Goal: Task Accomplishment & Management: Manage account settings

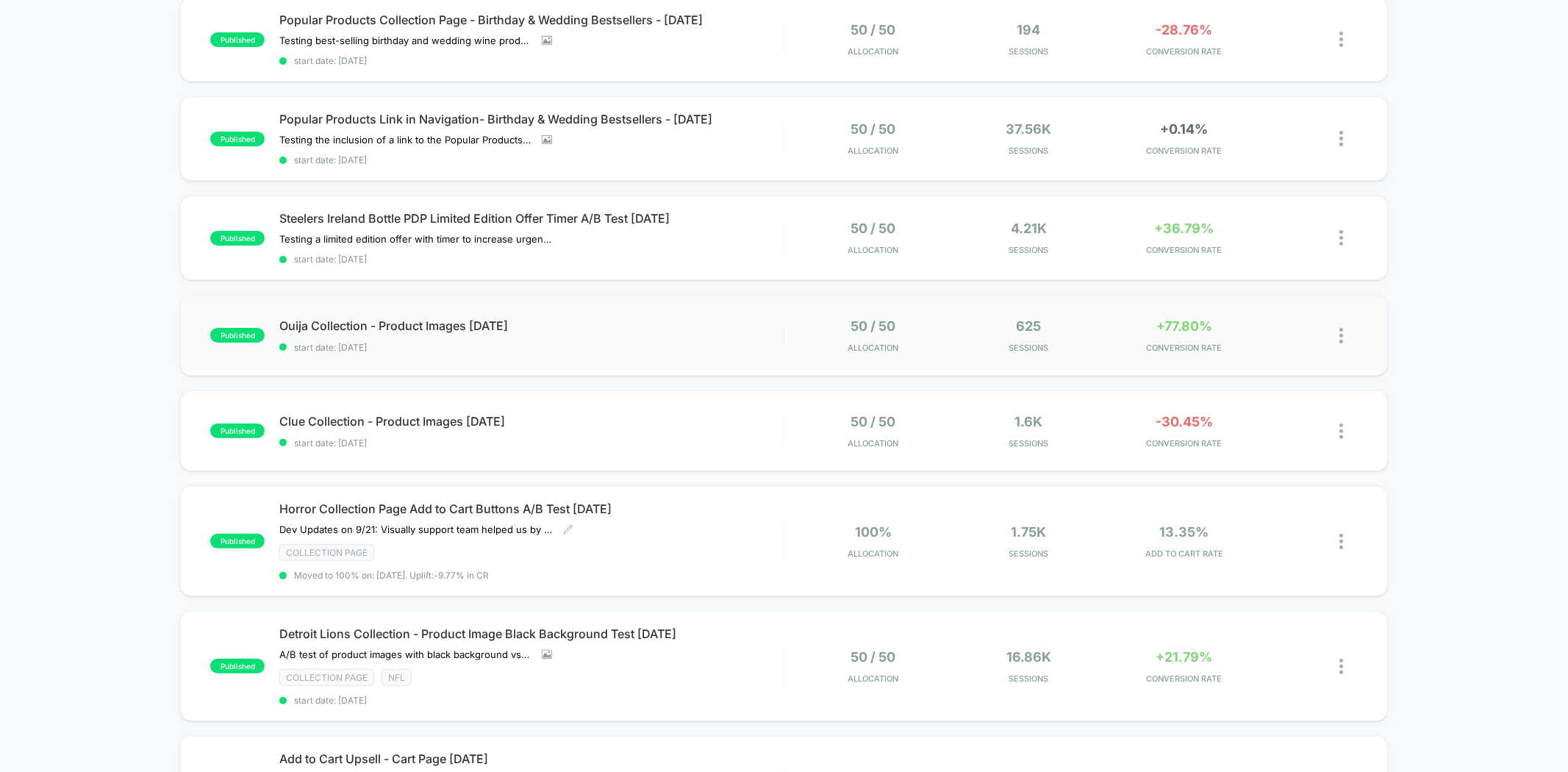
scroll to position [245, 0]
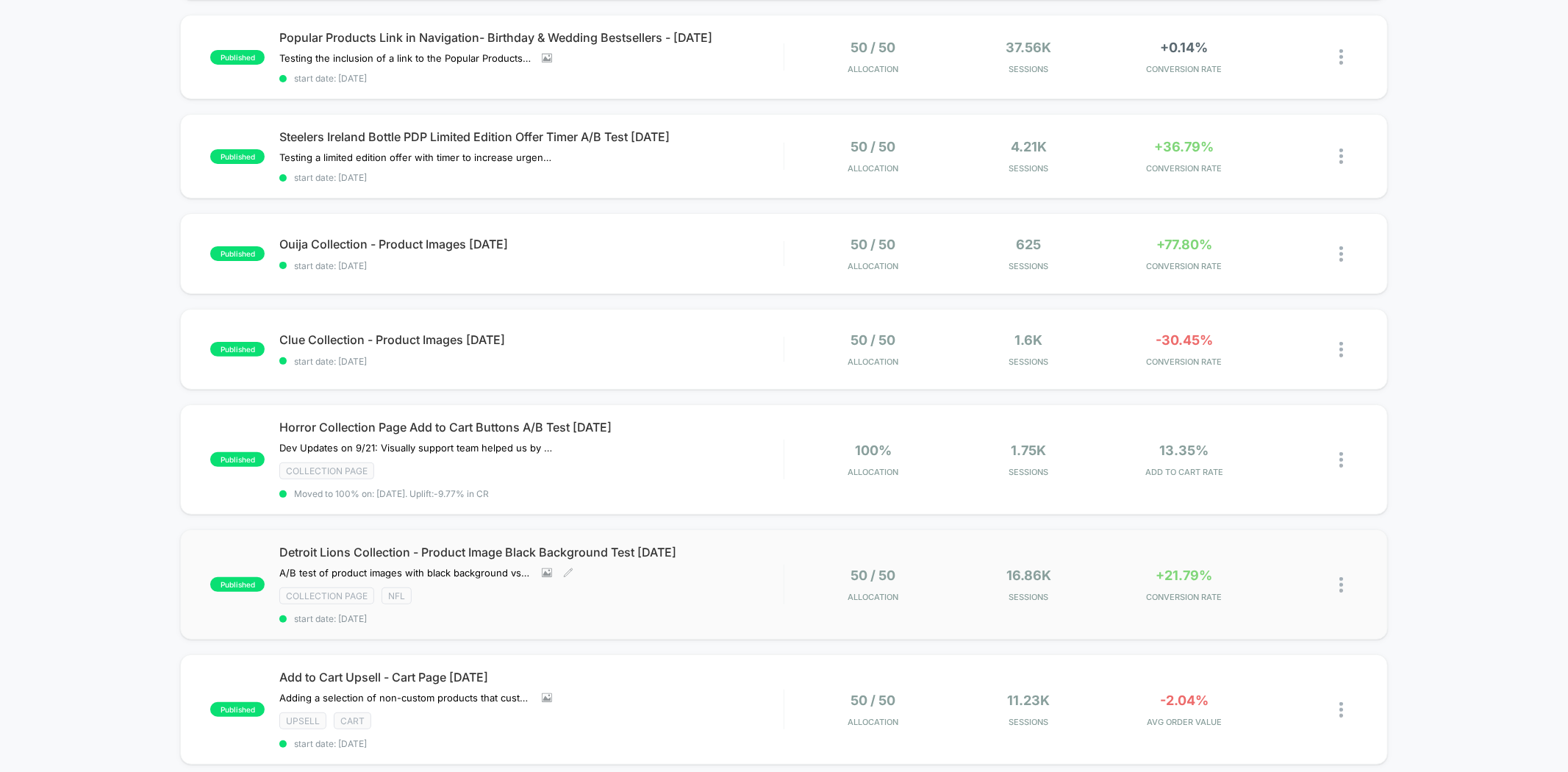
click at [733, 594] on div "Collection Page NFL" at bounding box center [531, 596] width 503 height 17
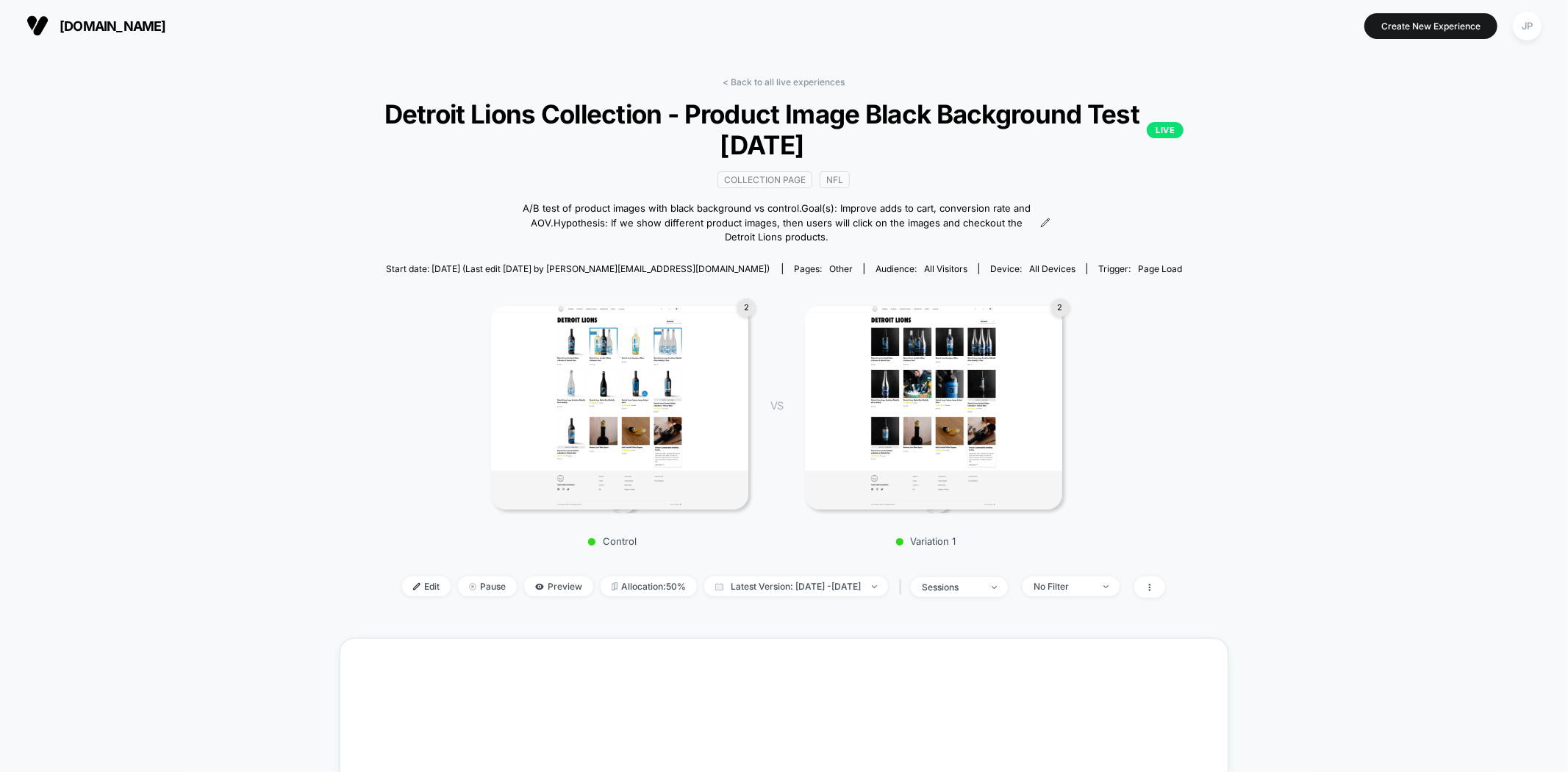
click at [1471, 355] on div "< Back to all live experiences Detroit Lions Collection - Product Image Black B…" at bounding box center [784, 588] width 1568 height 1073
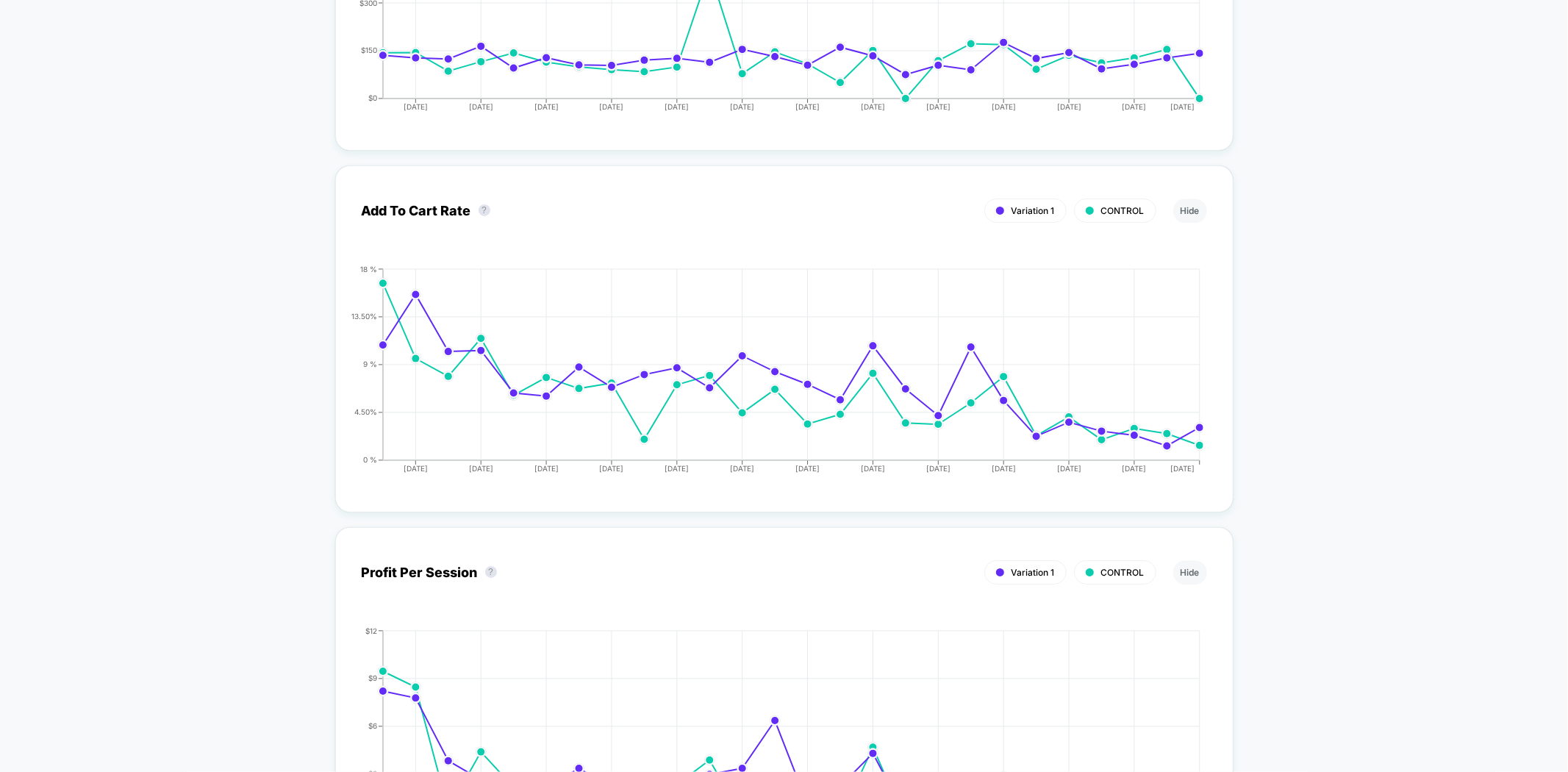
scroll to position [3432, 0]
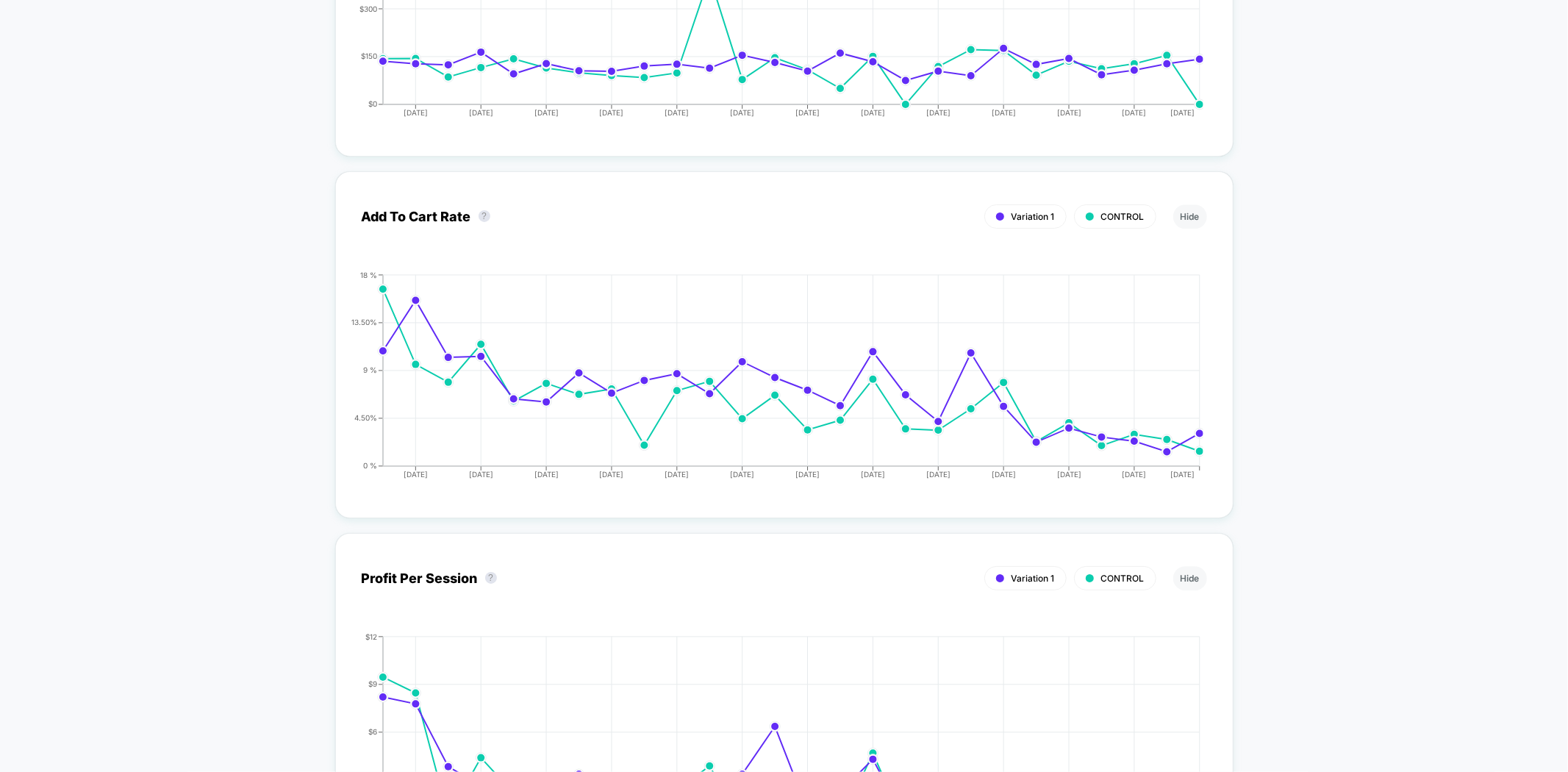
drag, startPoint x: 1413, startPoint y: 487, endPoint x: 1410, endPoint y: 478, distance: 9.5
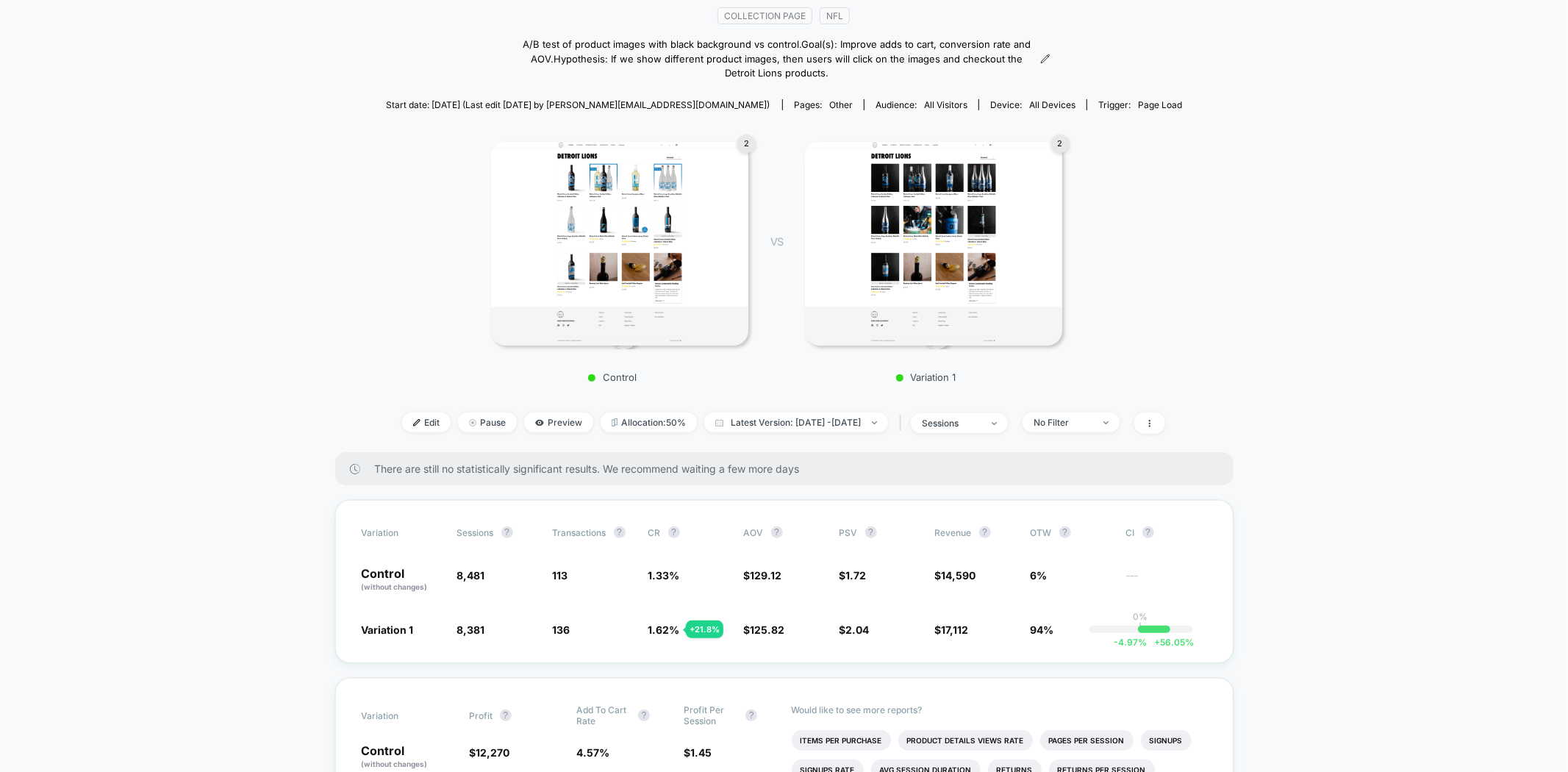
scroll to position [0, 0]
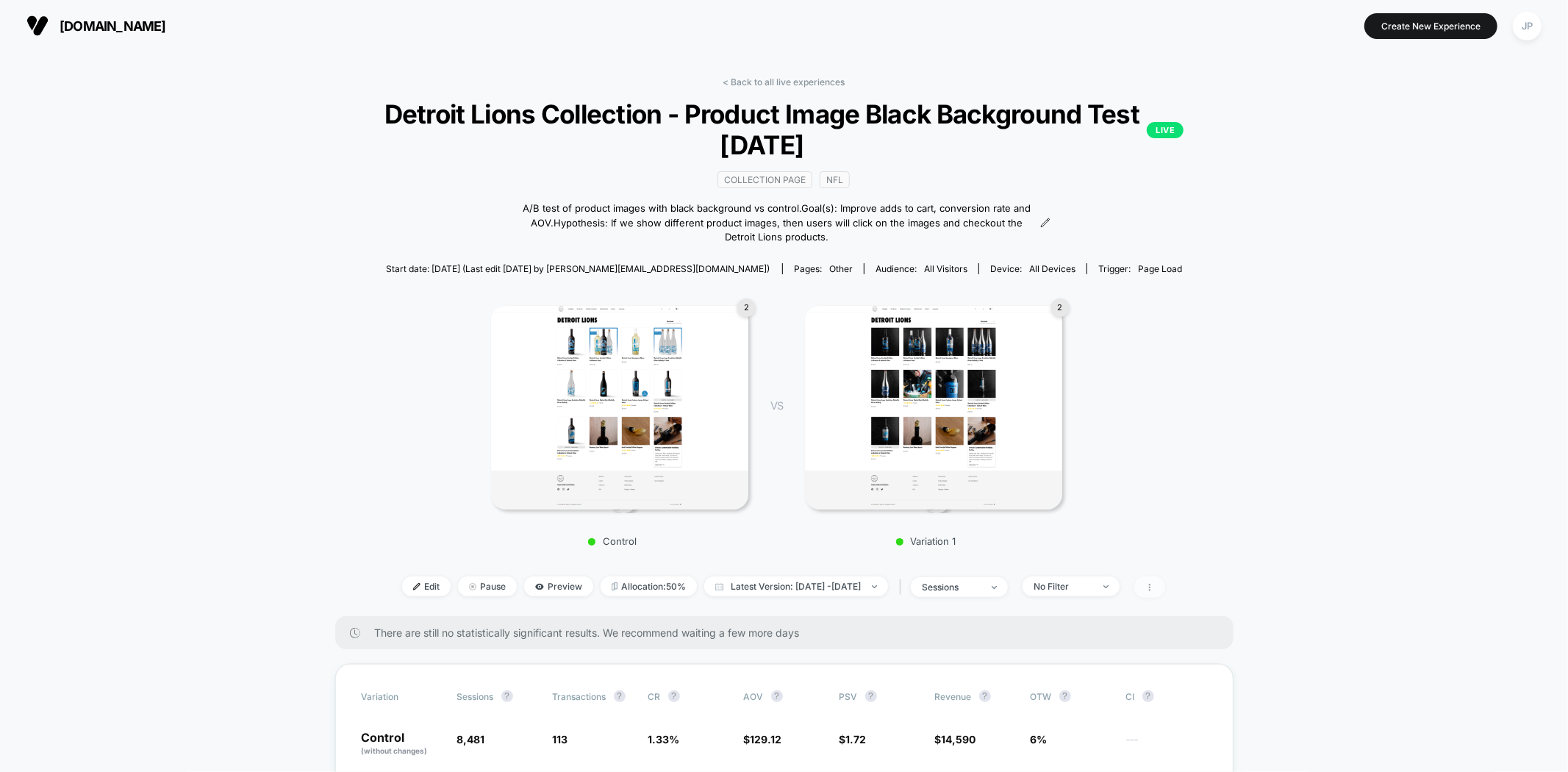
click at [1165, 582] on span at bounding box center [1149, 587] width 31 height 21
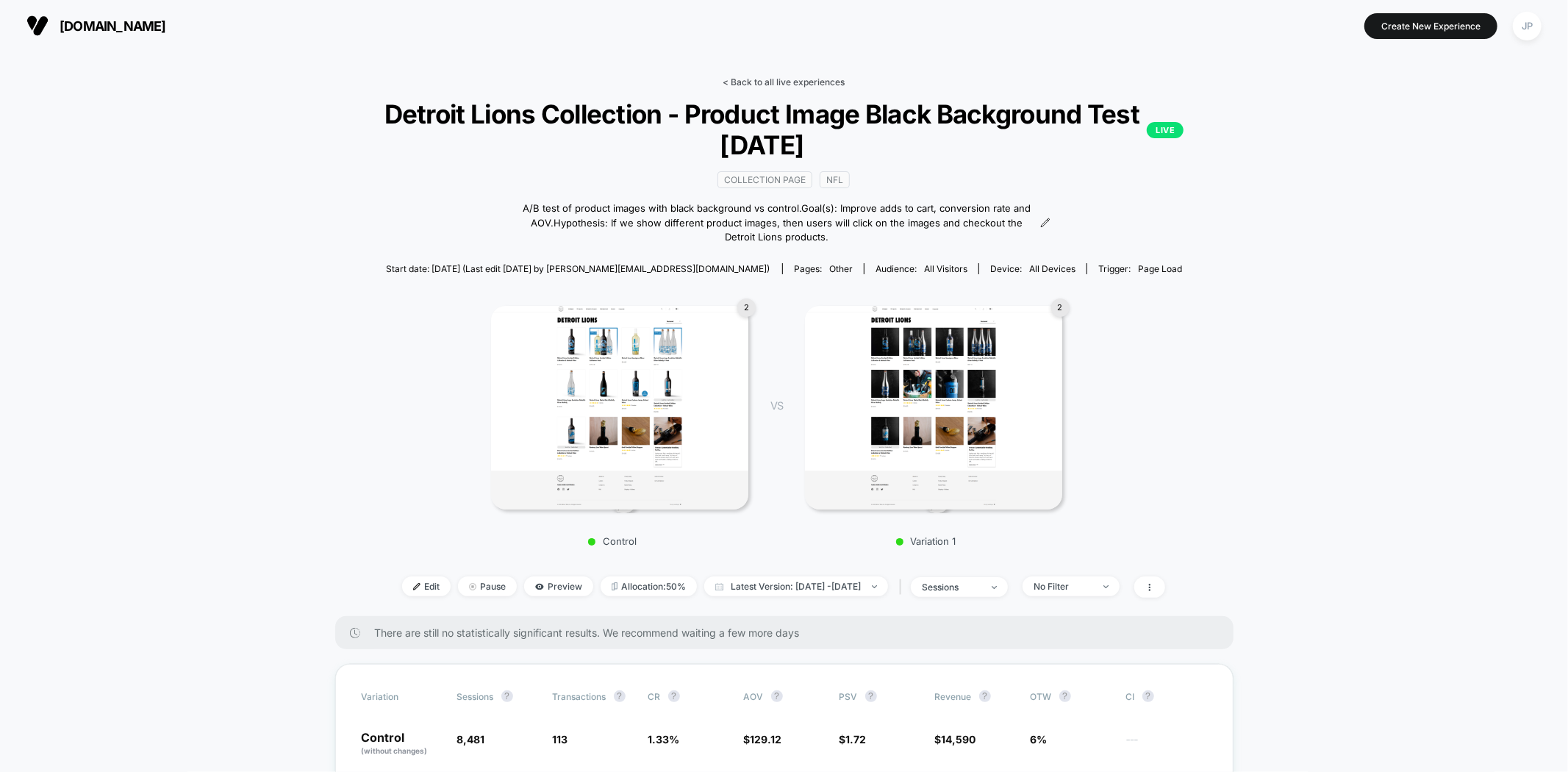
click at [755, 80] on link "< Back to all live experiences" at bounding box center [783, 82] width 122 height 11
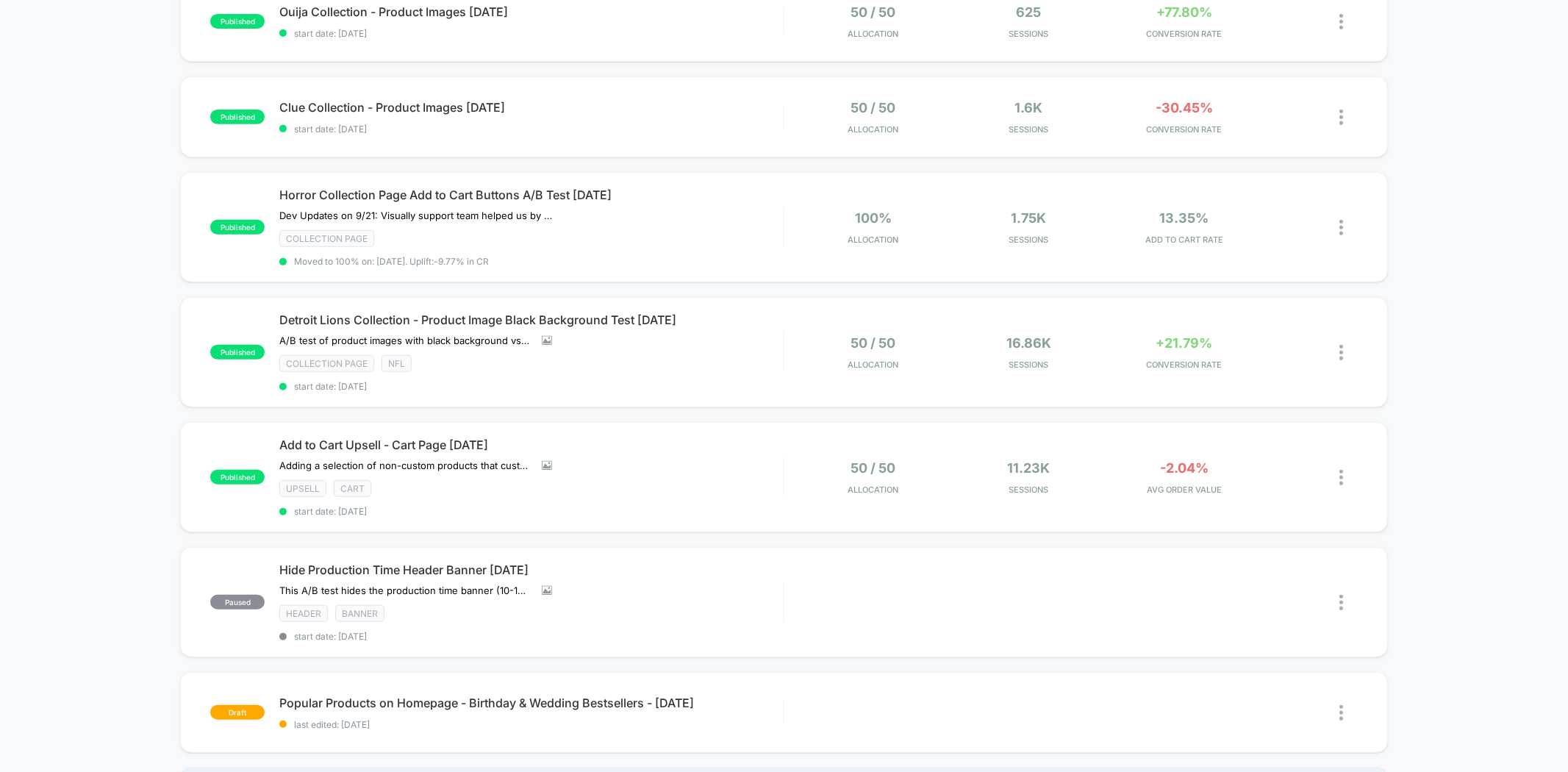
scroll to position [490, 0]
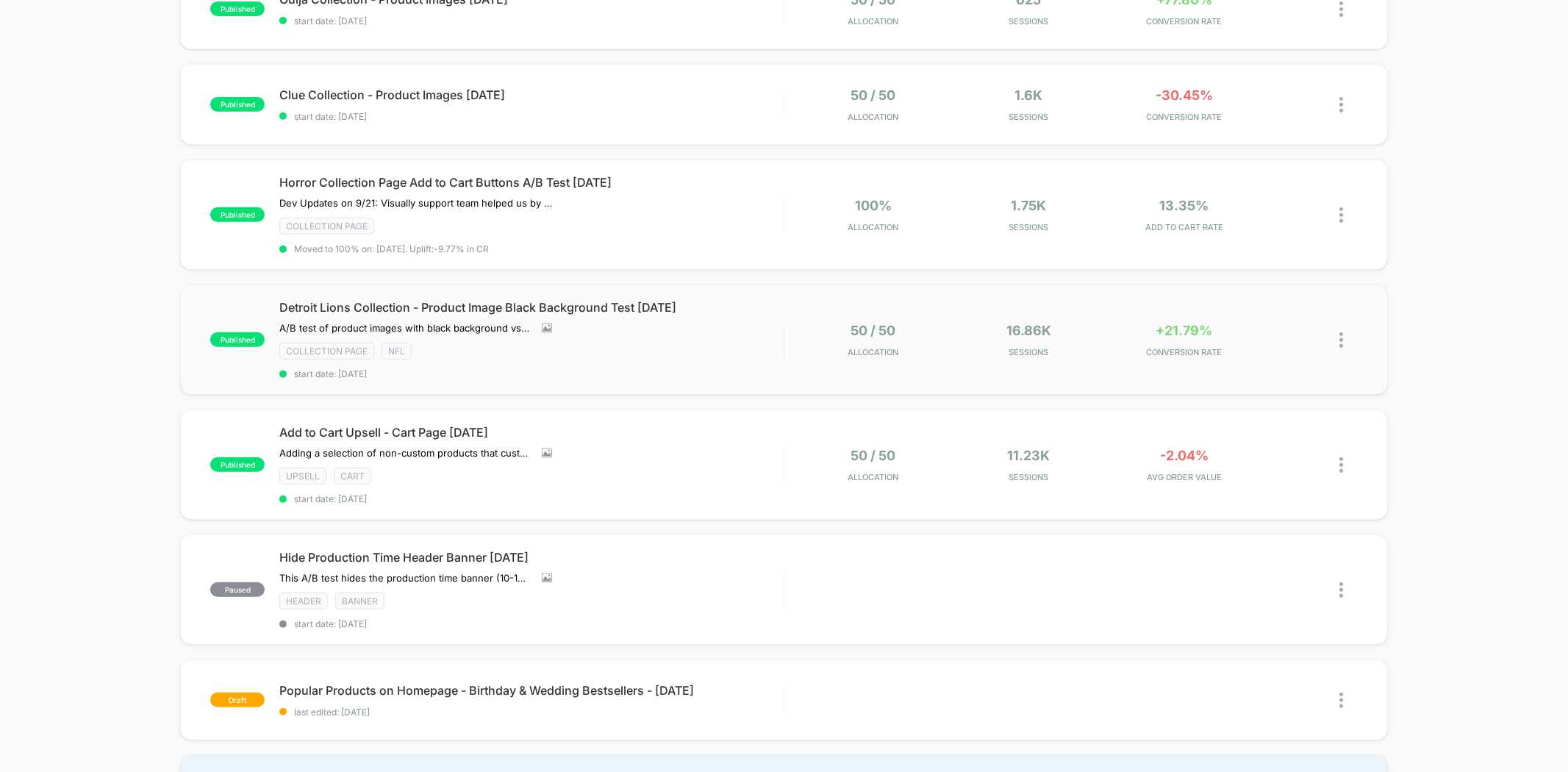
click at [1339, 333] on img at bounding box center [1341, 340] width 4 height 15
click at [1265, 409] on div "Archive" at bounding box center [1265, 416] width 132 height 33
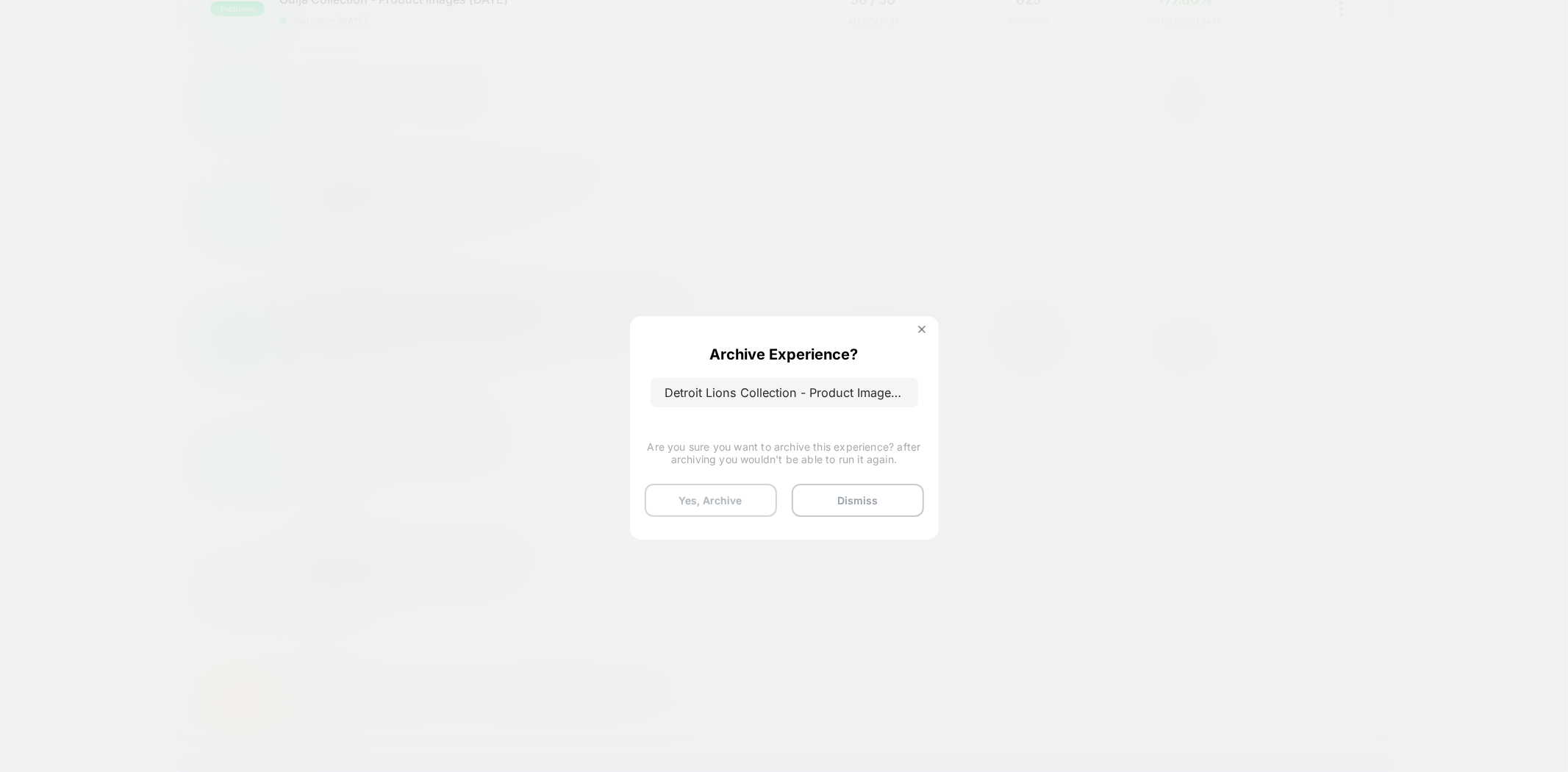
click at [726, 506] on button "Yes, Archive" at bounding box center [710, 500] width 132 height 33
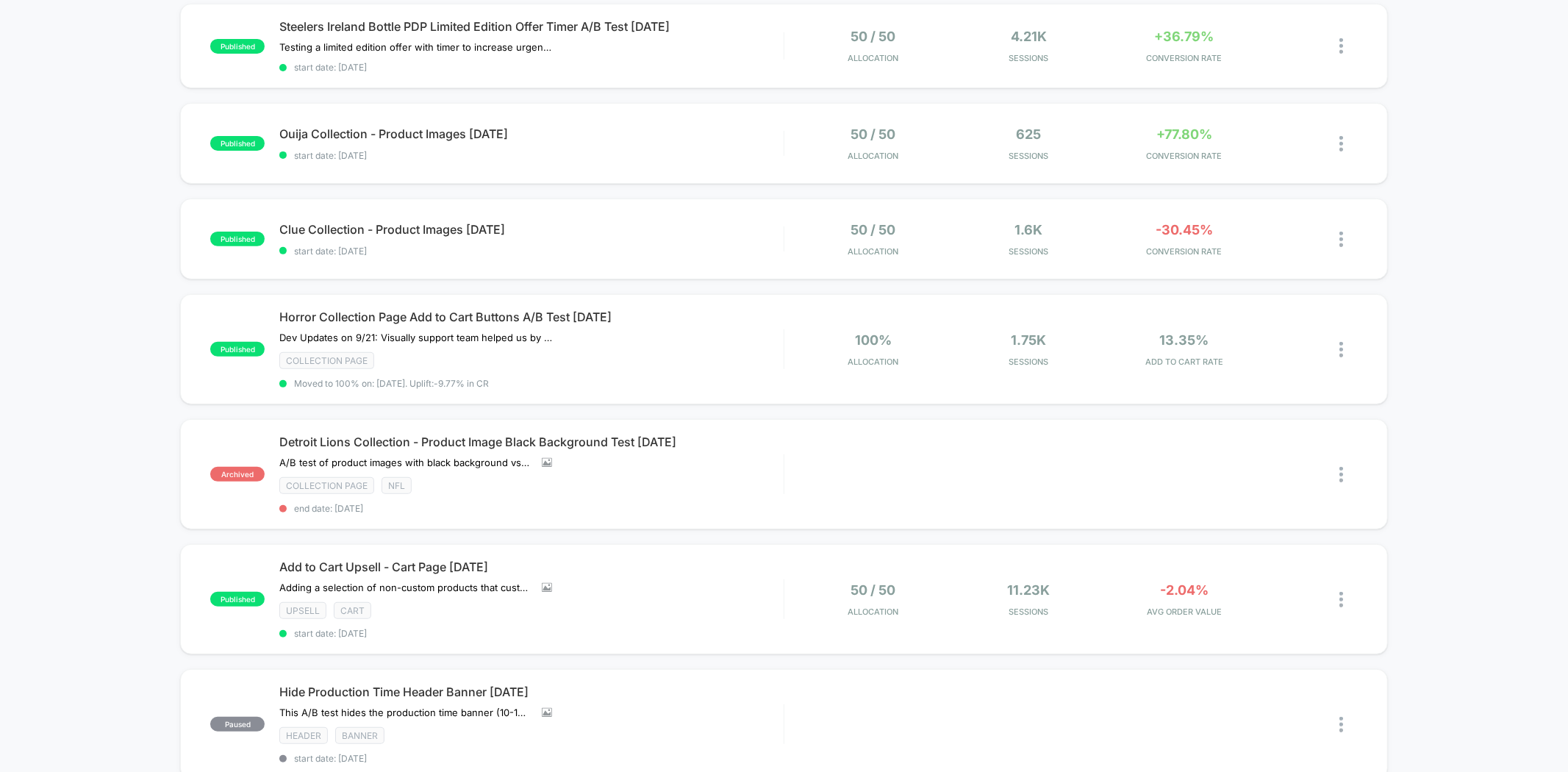
scroll to position [409, 0]
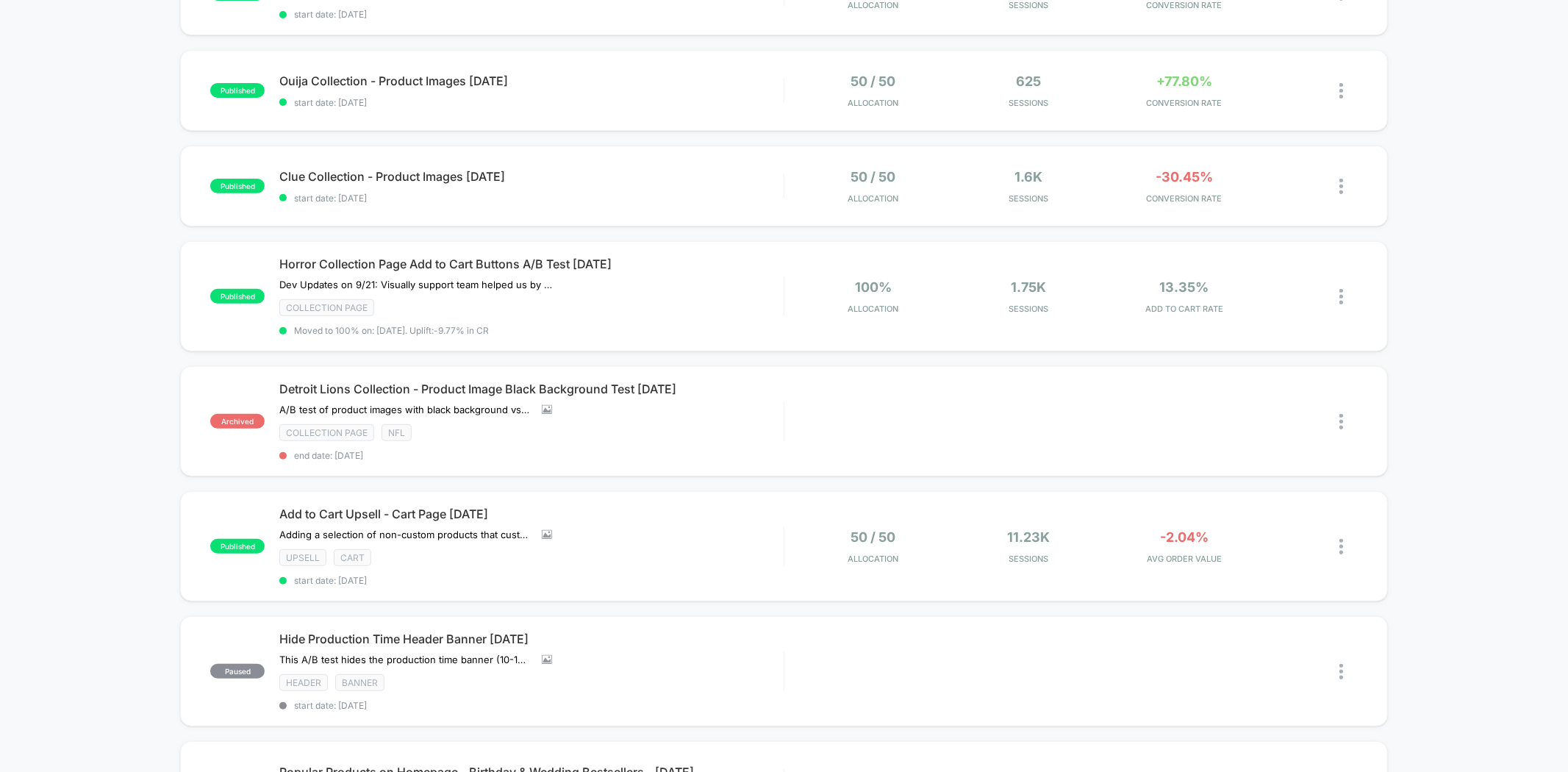
click at [1443, 351] on div "published Popular Products Collection Page - Birthday & Wedding Bestsellers - […" at bounding box center [784, 323] width 1568 height 1143
click at [1459, 394] on div "published Popular Products Collection Page - Birthday & Wedding Bestsellers - […" at bounding box center [784, 323] width 1568 height 1143
click at [1464, 392] on div "published Popular Products Collection Page - Birthday & Wedding Bestsellers - […" at bounding box center [784, 323] width 1568 height 1143
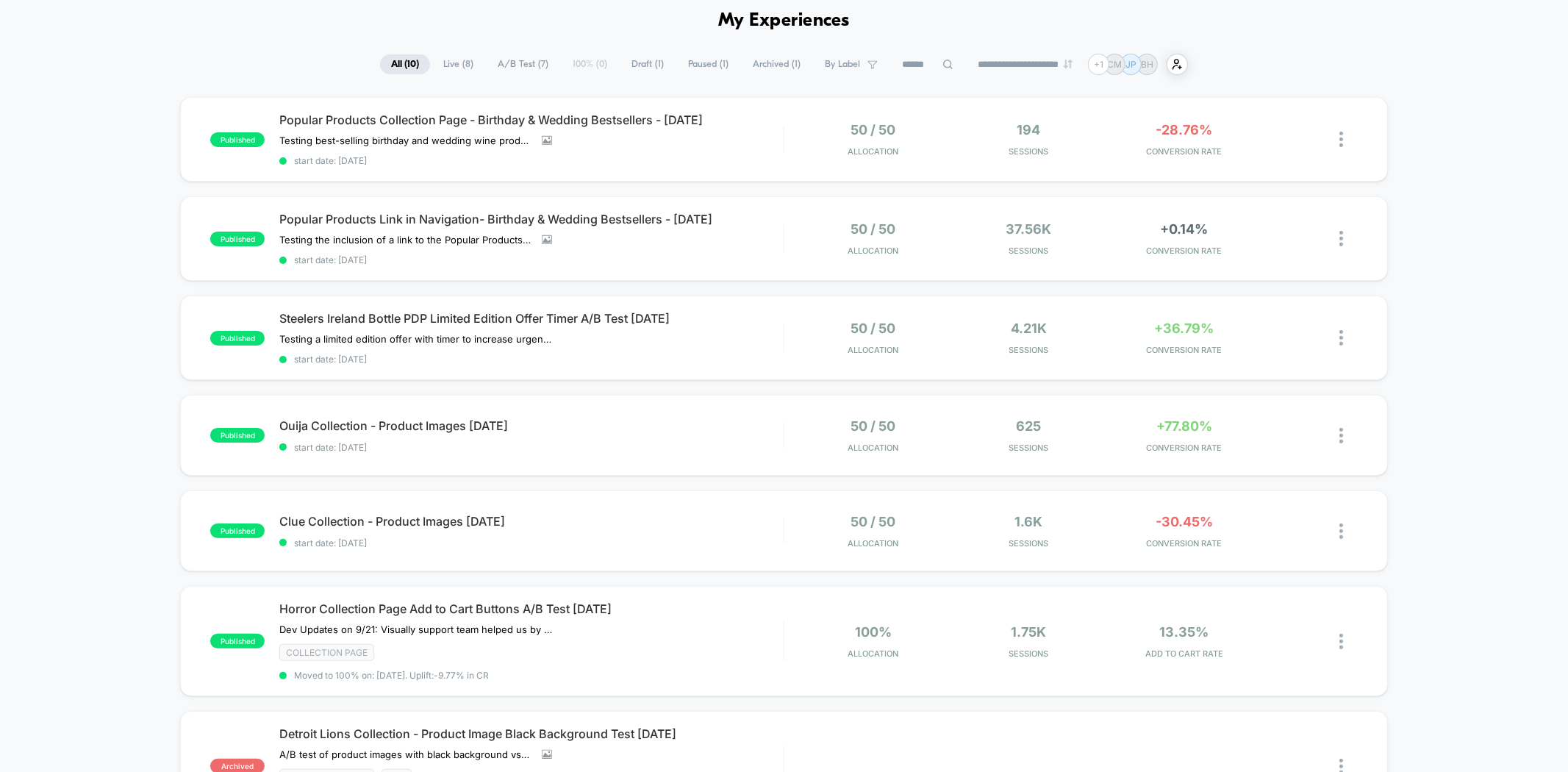
scroll to position [0, 0]
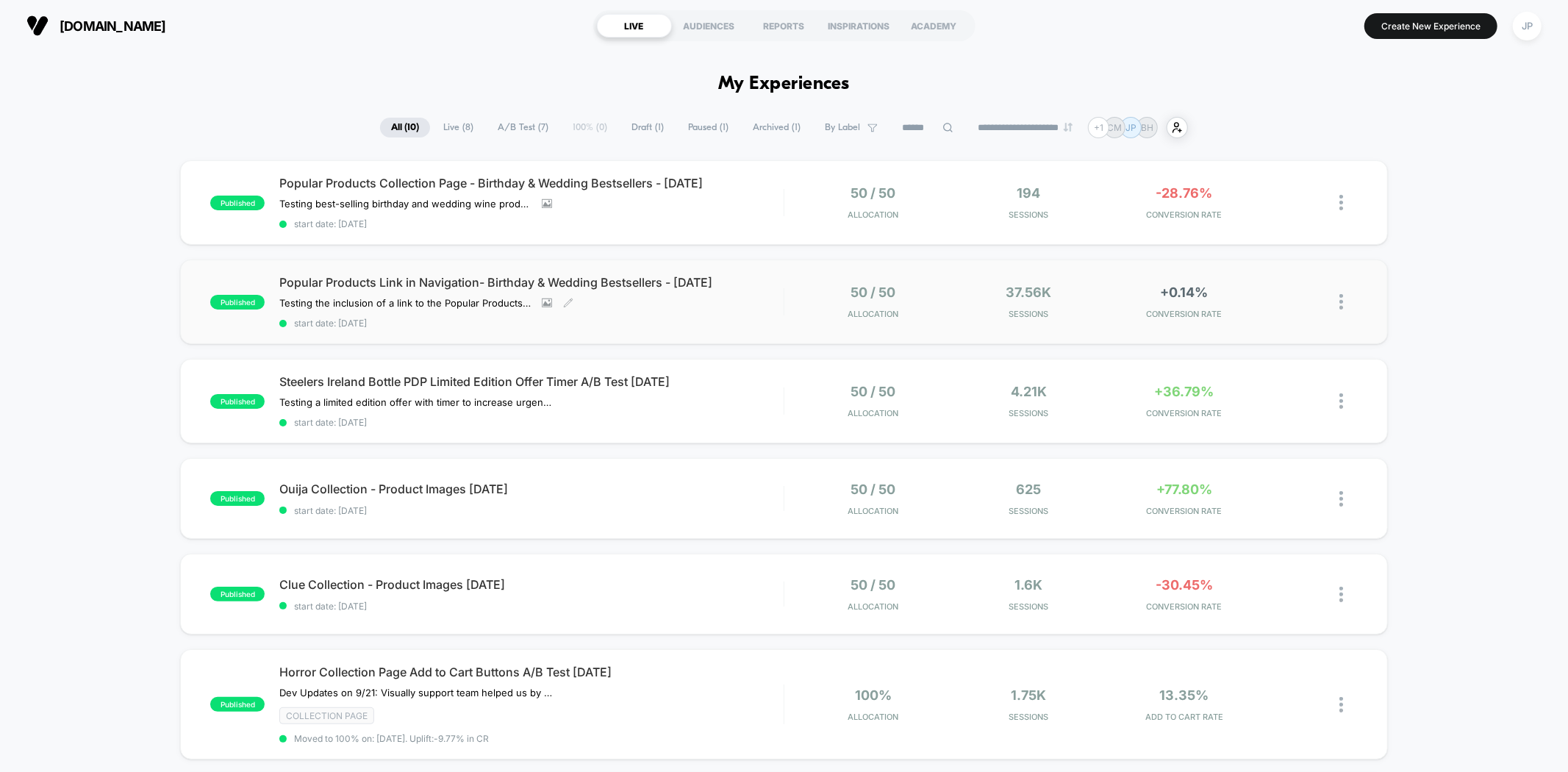
click at [759, 322] on span "start date: [DATE]" at bounding box center [531, 323] width 503 height 11
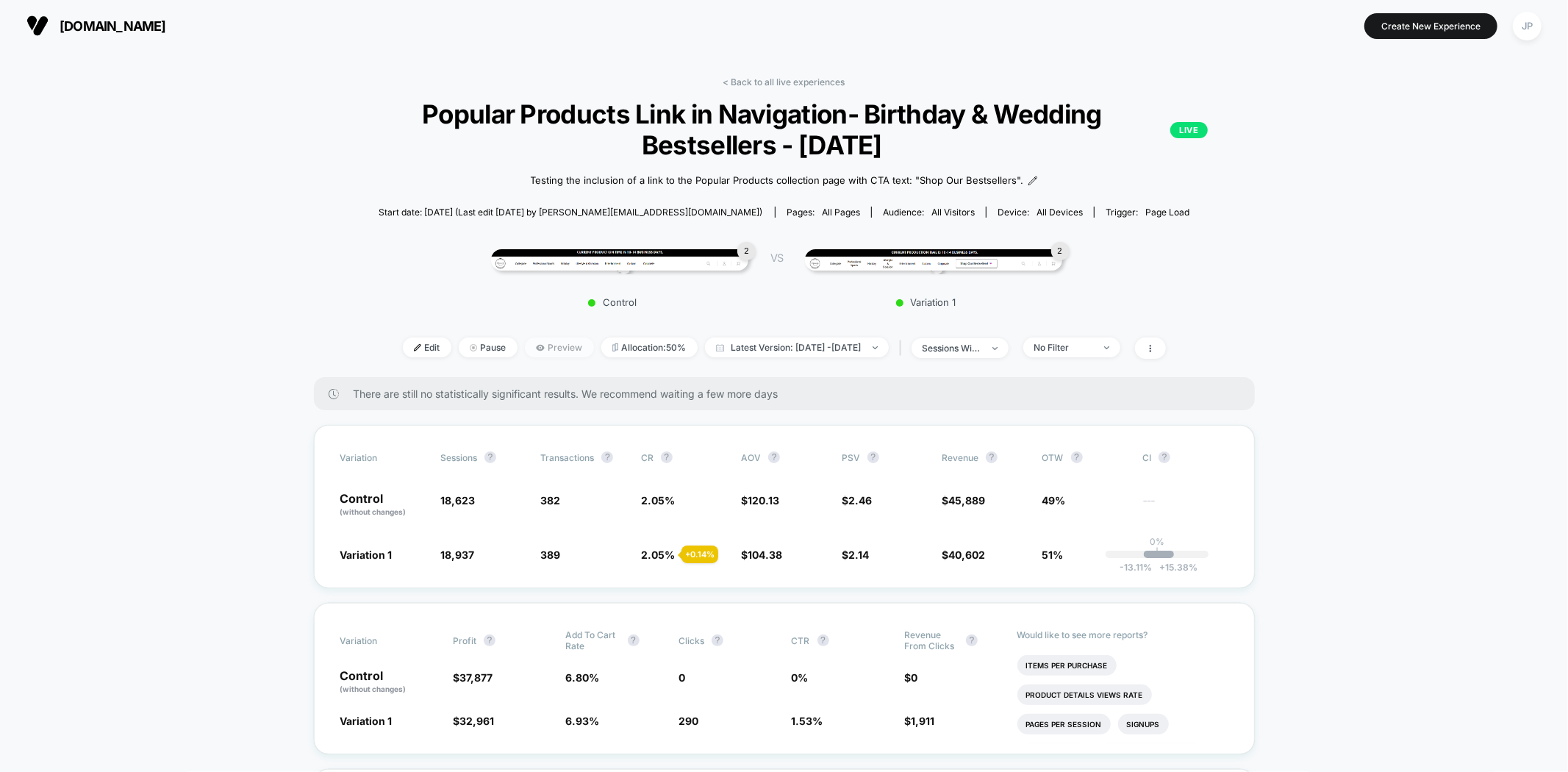
click at [531, 355] on span "Preview" at bounding box center [560, 347] width 69 height 20
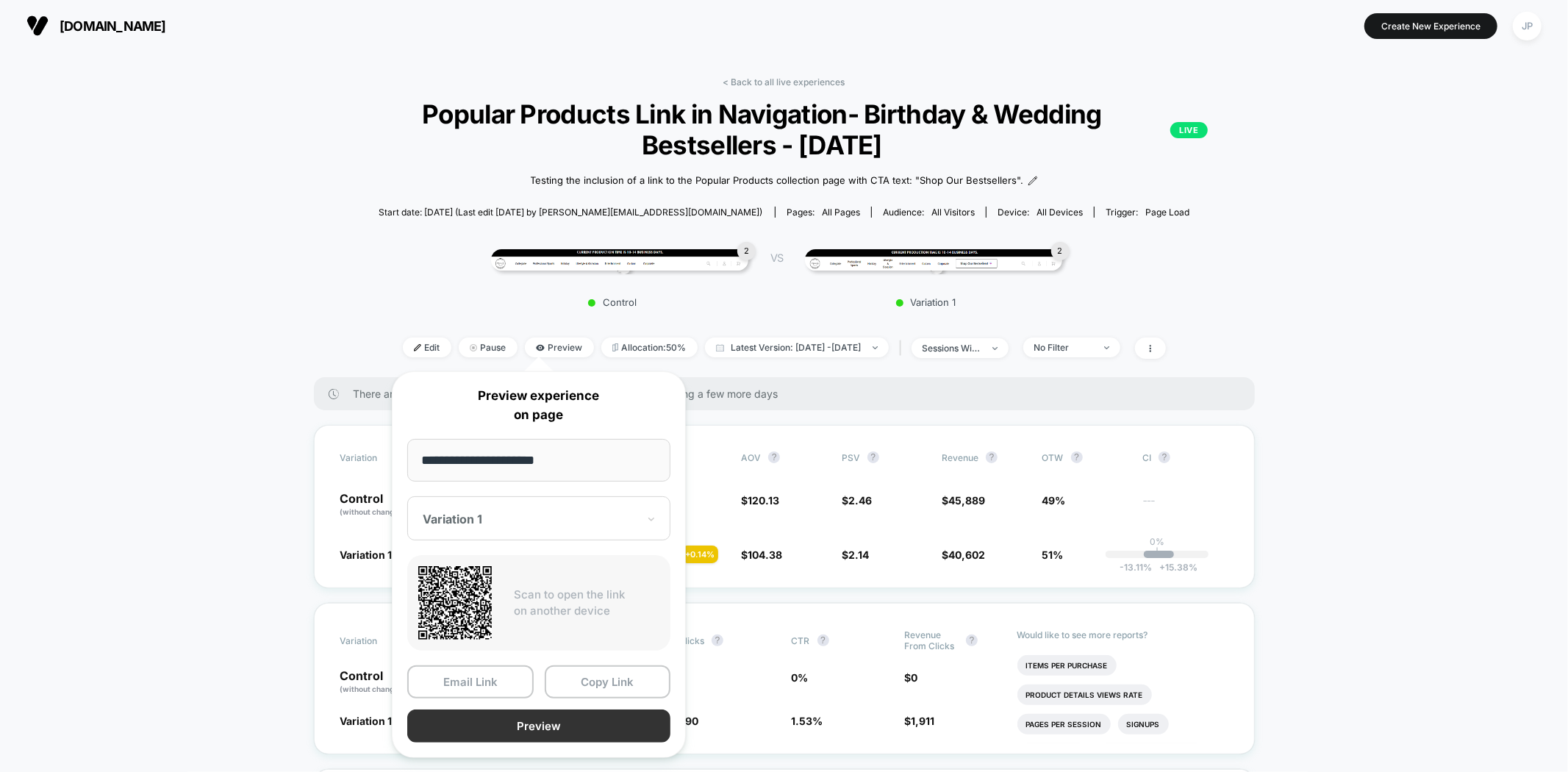
click at [535, 718] on button "Preview" at bounding box center [539, 726] width 263 height 33
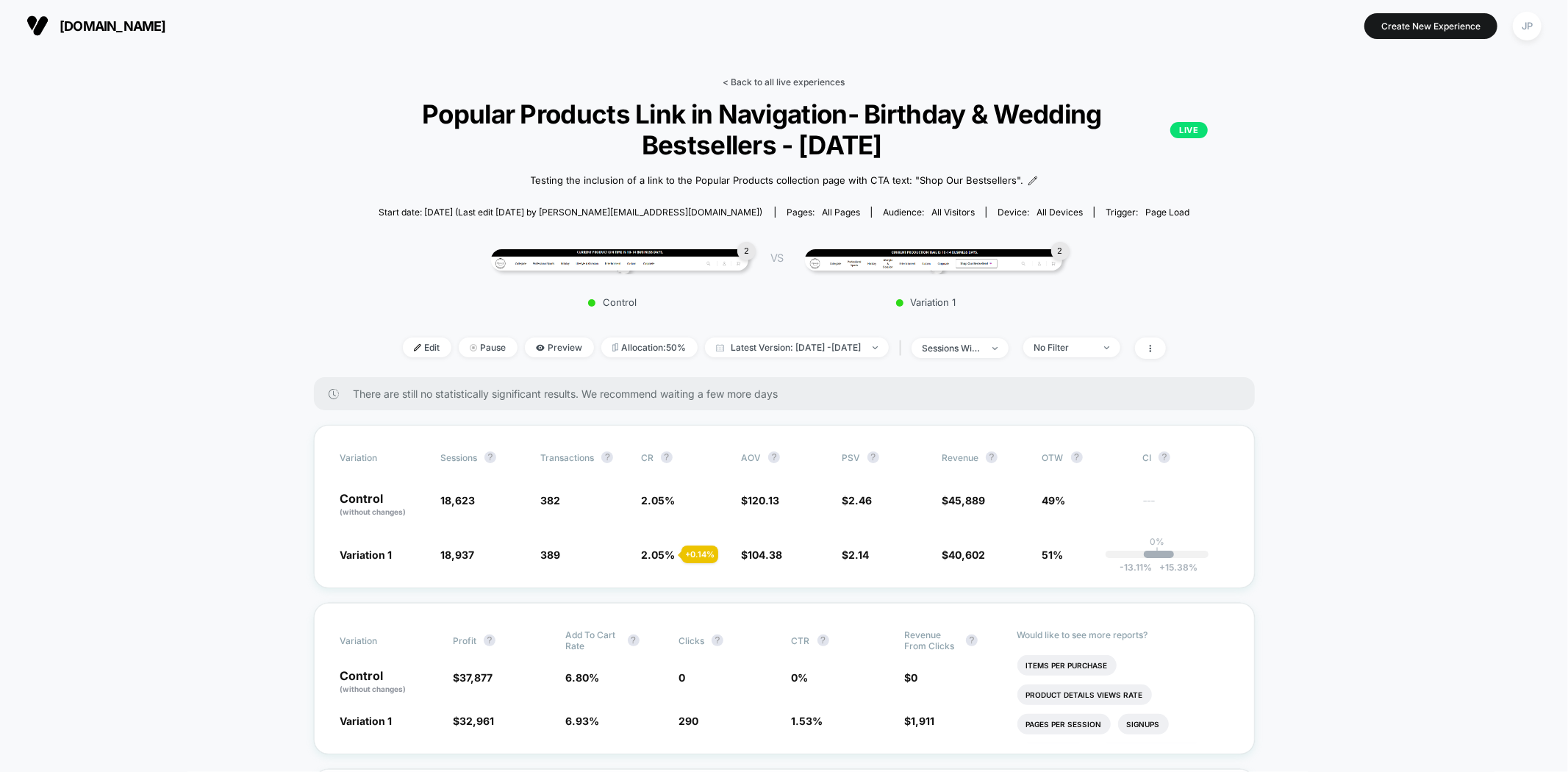
click at [763, 78] on link "< Back to all live experiences" at bounding box center [784, 82] width 122 height 11
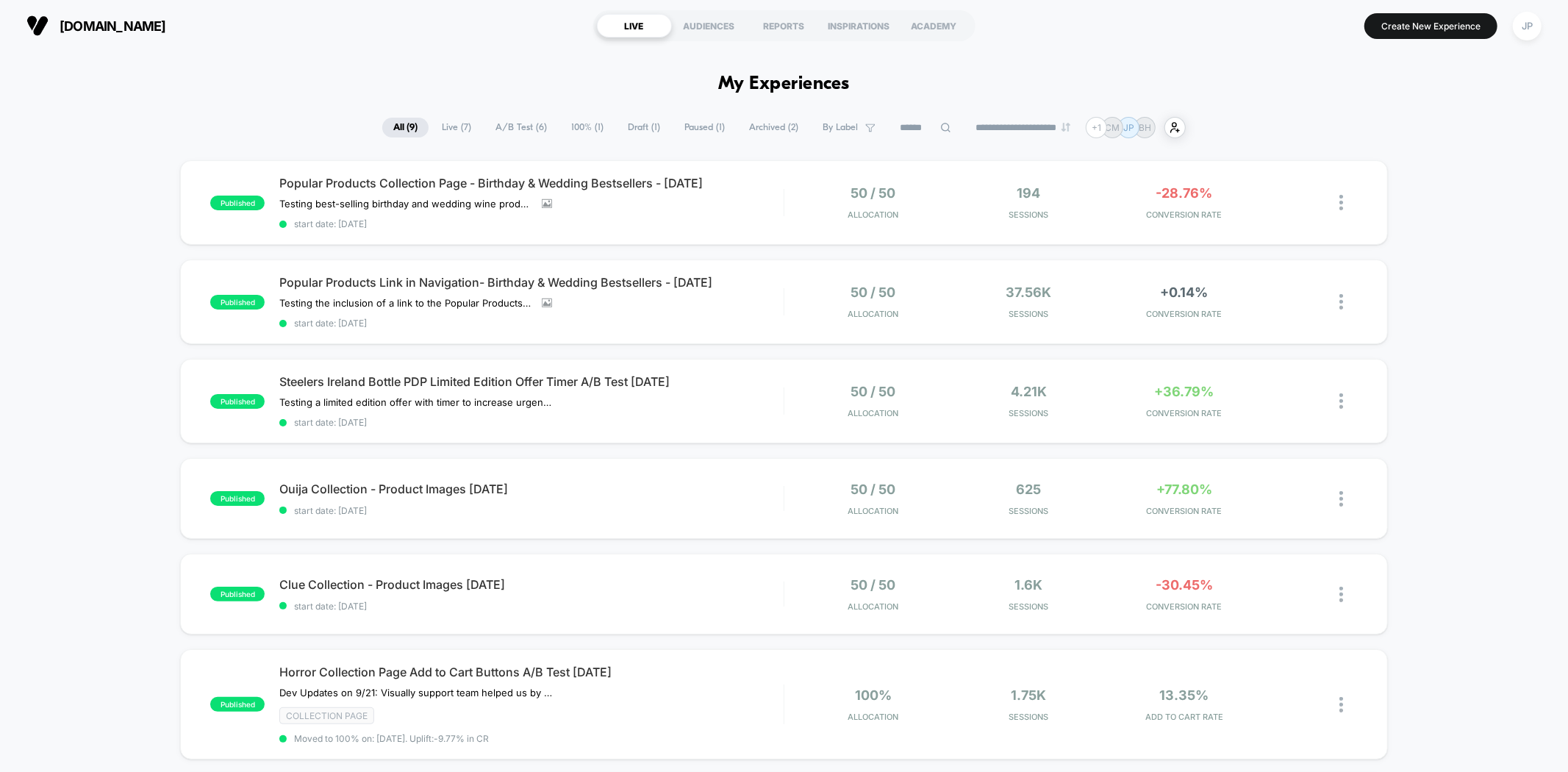
click at [1446, 374] on div "published Popular Products Collection Page - Birthday & Wedding Bestsellers - […" at bounding box center [784, 670] width 1568 height 1019
click at [95, 202] on div "published Popular Products Collection Page - Birthday & Wedding Bestsellers - […" at bounding box center [784, 670] width 1568 height 1019
click at [88, 196] on div "published Popular Products Collection Page - Birthday & Wedding Bestsellers - […" at bounding box center [784, 670] width 1568 height 1019
